Goal: Transaction & Acquisition: Purchase product/service

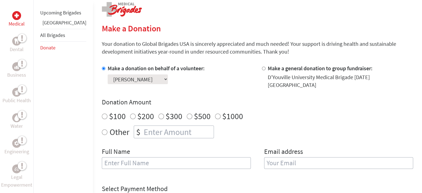
scroll to position [115, 0]
click at [102, 113] on input "$100" at bounding box center [105, 116] width 6 height 6
radio input "true"
click at [120, 159] on input "text" at bounding box center [176, 163] width 149 height 12
type input "[PERSON_NAME]"
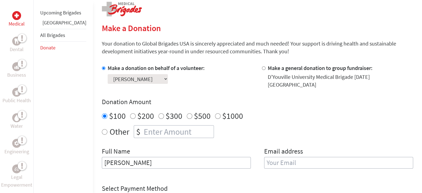
type input "[EMAIL_ADDRESS][DOMAIN_NAME]"
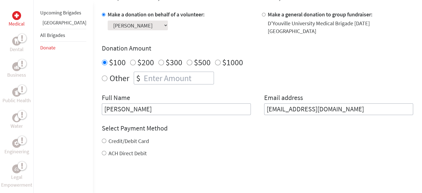
scroll to position [169, 0]
click at [102, 138] on input "Credit/Debit Card" at bounding box center [104, 140] width 4 height 4
radio input "true"
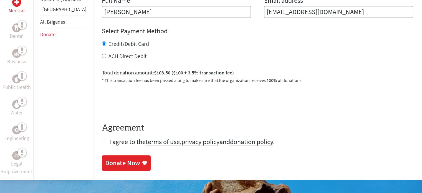
scroll to position [267, 0]
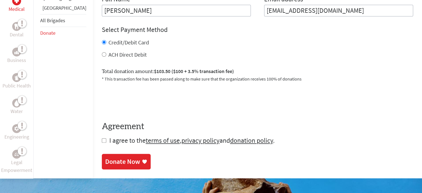
click at [102, 138] on form "Make a donation on behalf of a volunteer: Select a volunteer... [PERSON_NAME] […" at bounding box center [258, 28] width 312 height 233
click at [102, 138] on input "checkbox" at bounding box center [104, 140] width 4 height 4
checkbox input "true"
click at [105, 158] on div "Donate Now" at bounding box center [122, 162] width 35 height 9
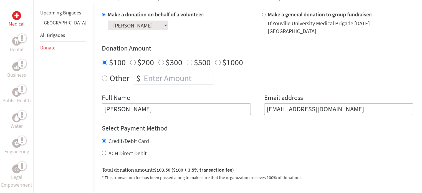
scroll to position [171, 0]
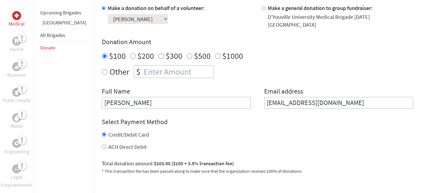
scroll to position [267, 0]
